Goal: Task Accomplishment & Management: Complete application form

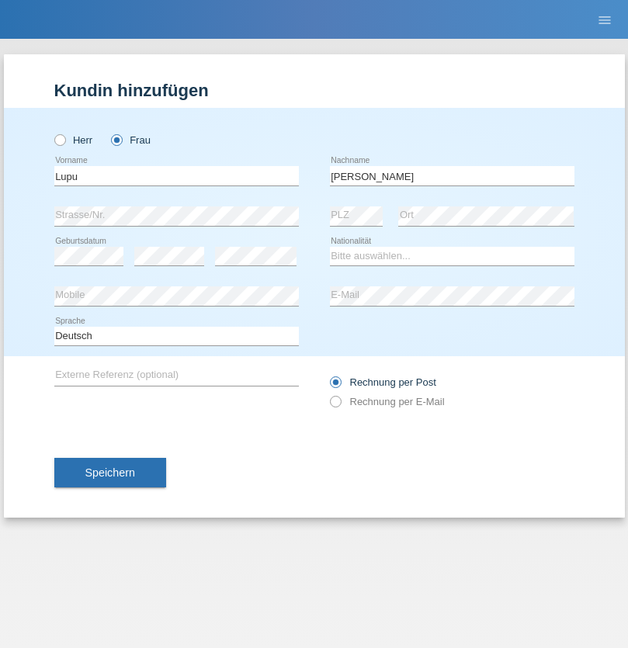
type input "[PERSON_NAME]"
select select "CH"
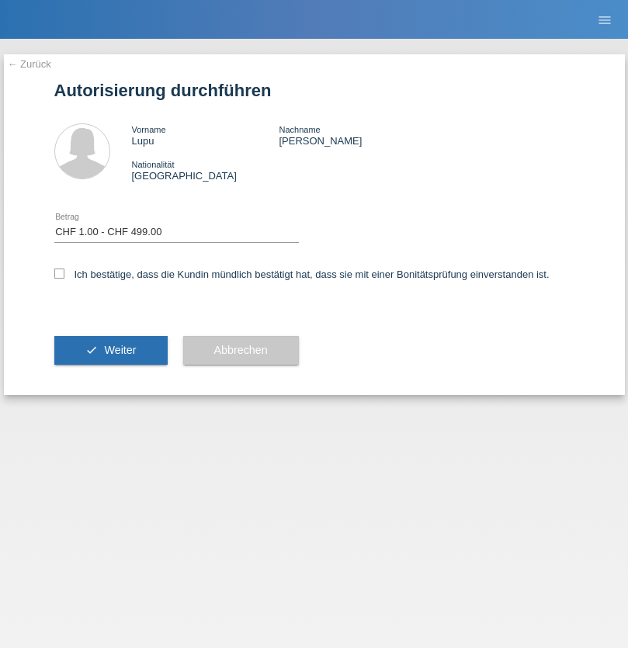
select select "1"
checkbox input "true"
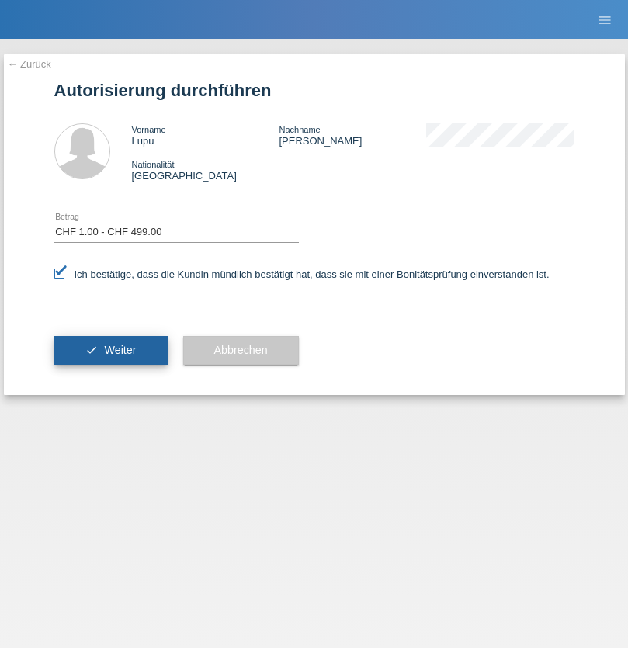
click at [110, 350] on span "Weiter" at bounding box center [120, 350] width 32 height 12
